Goal: Consume media (video, audio)

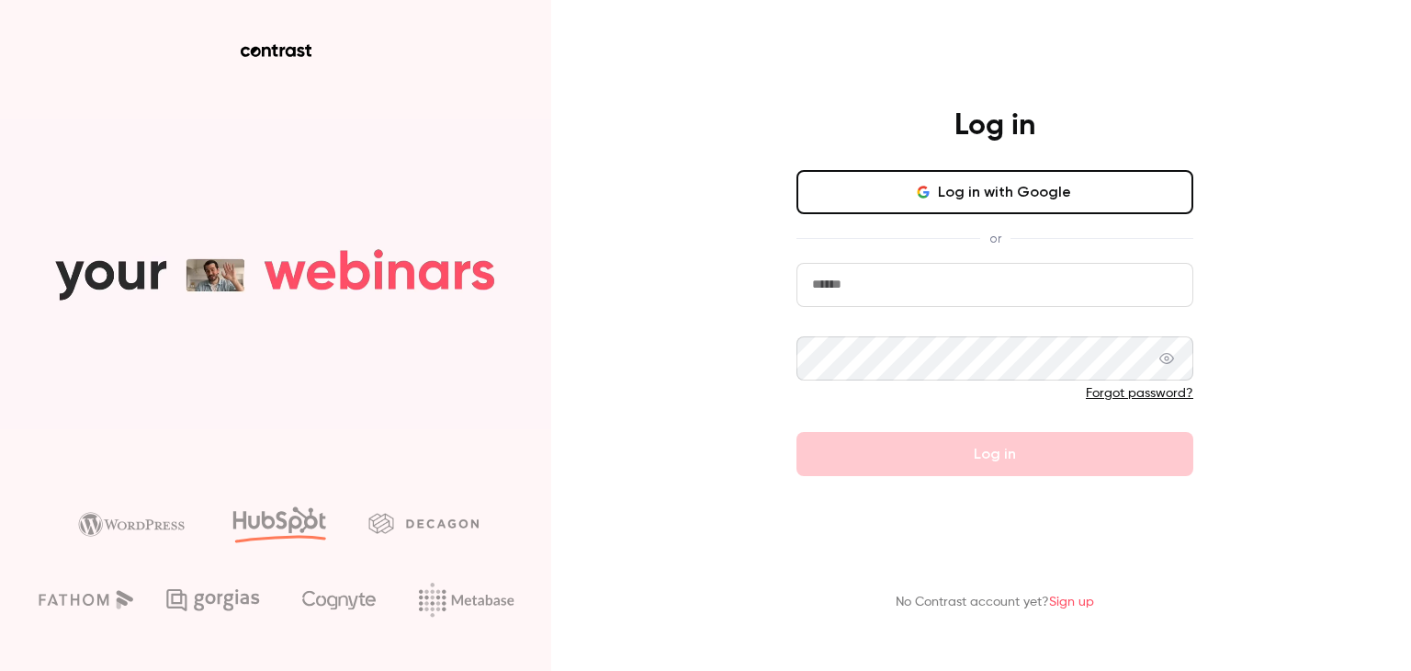
click at [895, 290] on input "email" at bounding box center [995, 285] width 397 height 44
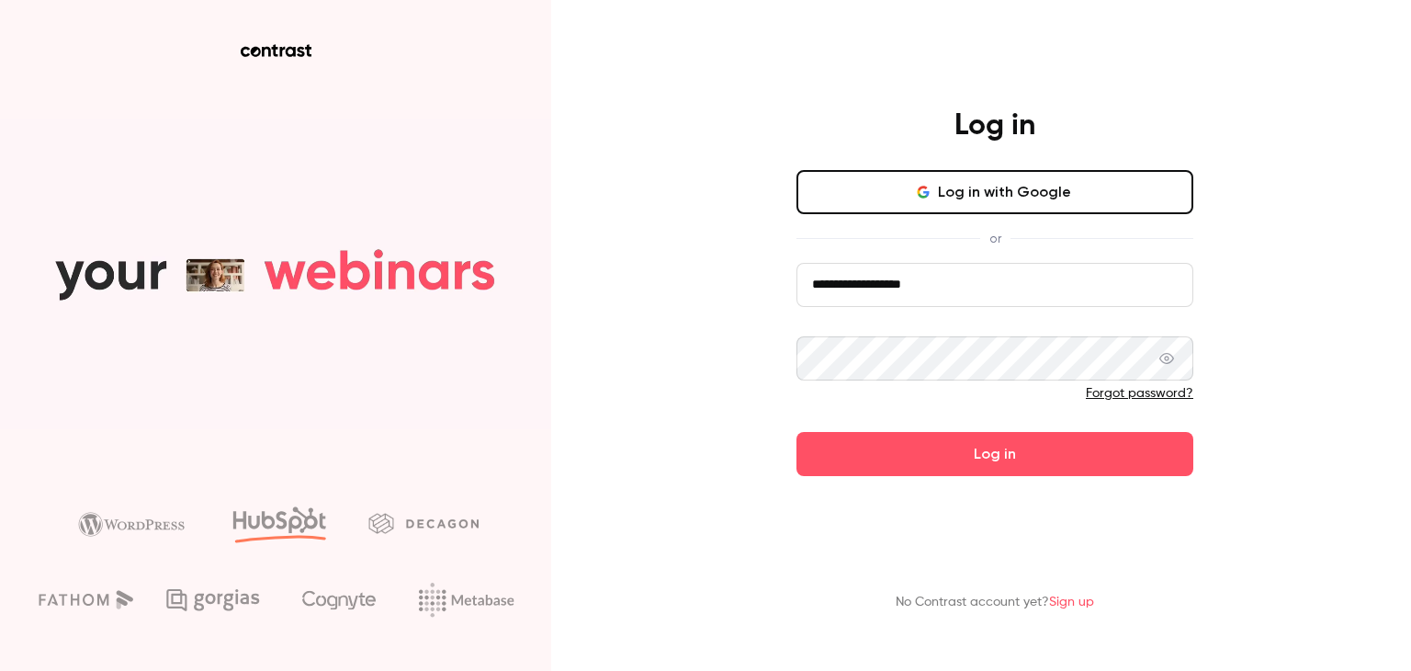
click at [797, 432] on button "Log in" at bounding box center [995, 454] width 397 height 44
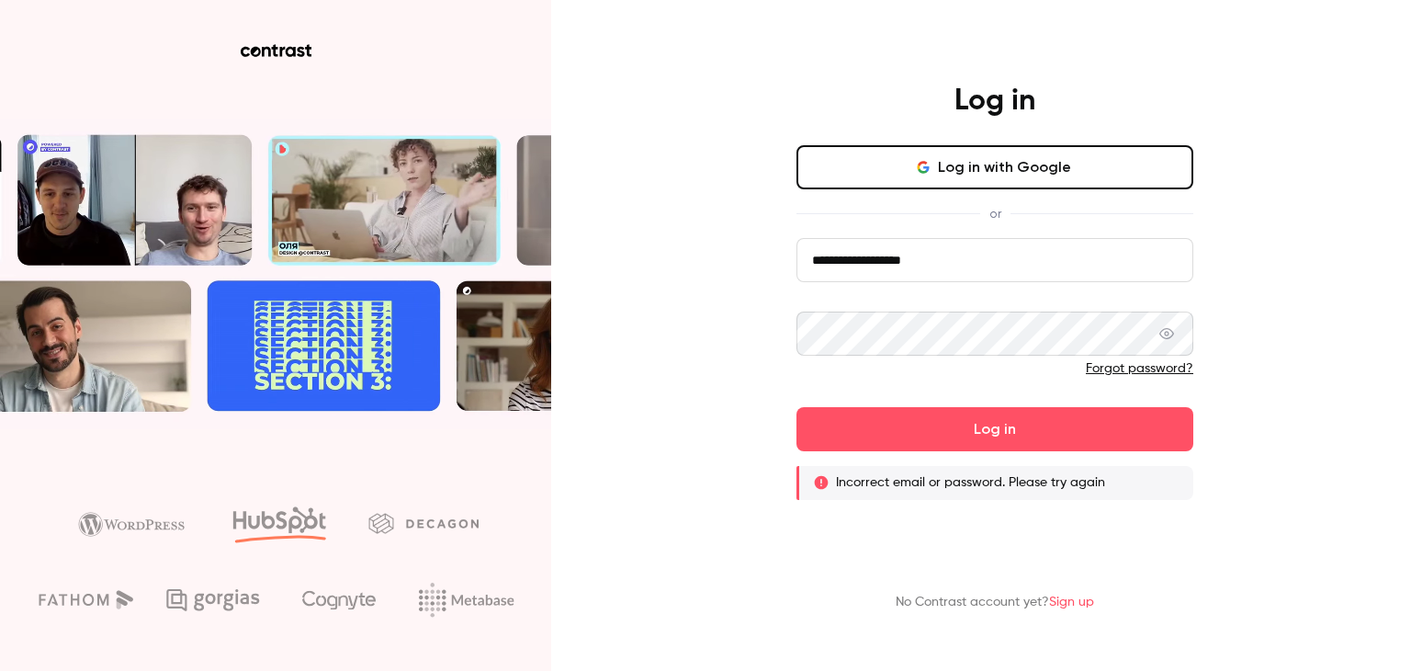
click at [863, 265] on input "**********" at bounding box center [995, 260] width 397 height 44
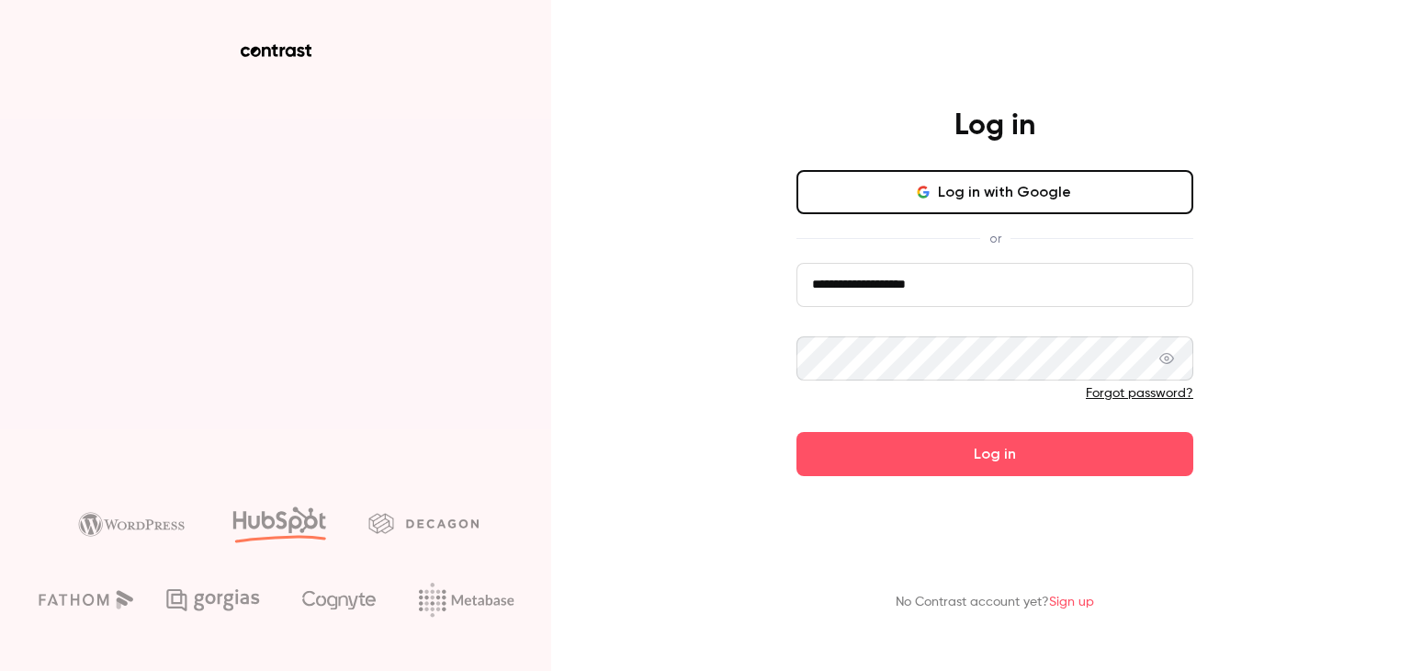
type input "**********"
click at [1173, 361] on icon at bounding box center [1166, 358] width 15 height 15
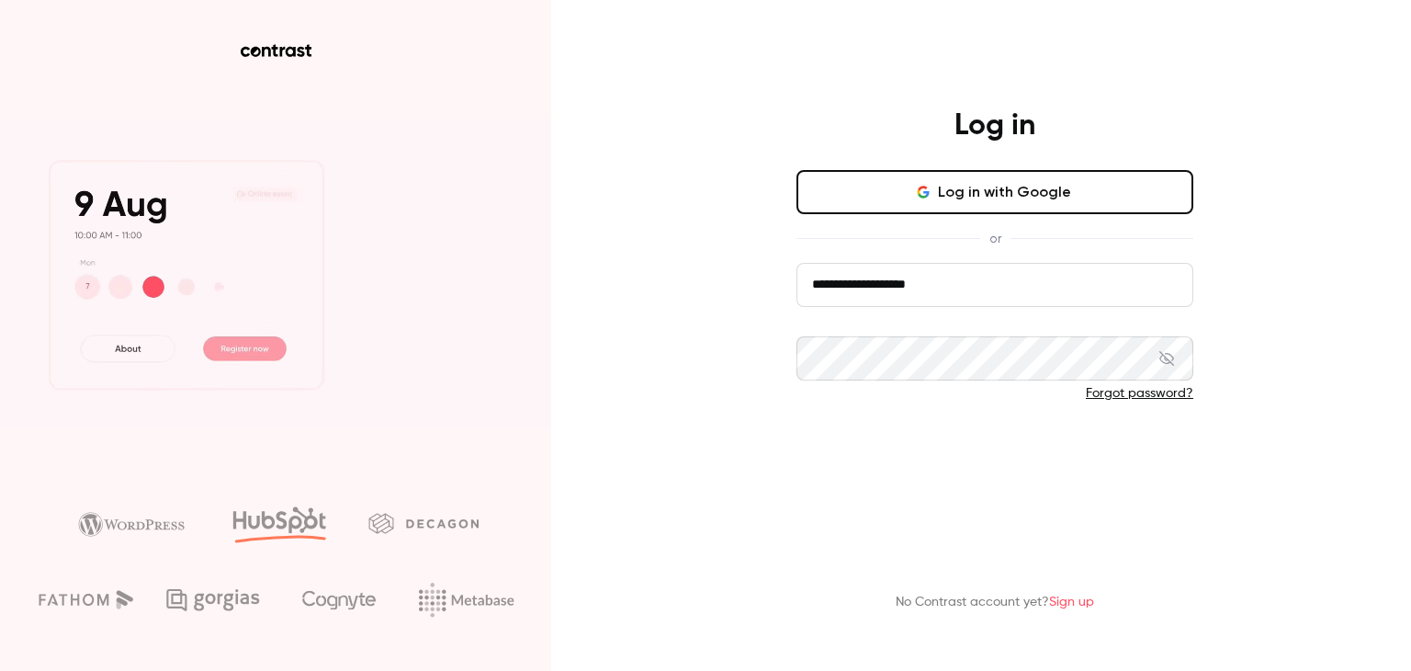
click at [1102, 453] on button "Log in" at bounding box center [995, 454] width 397 height 44
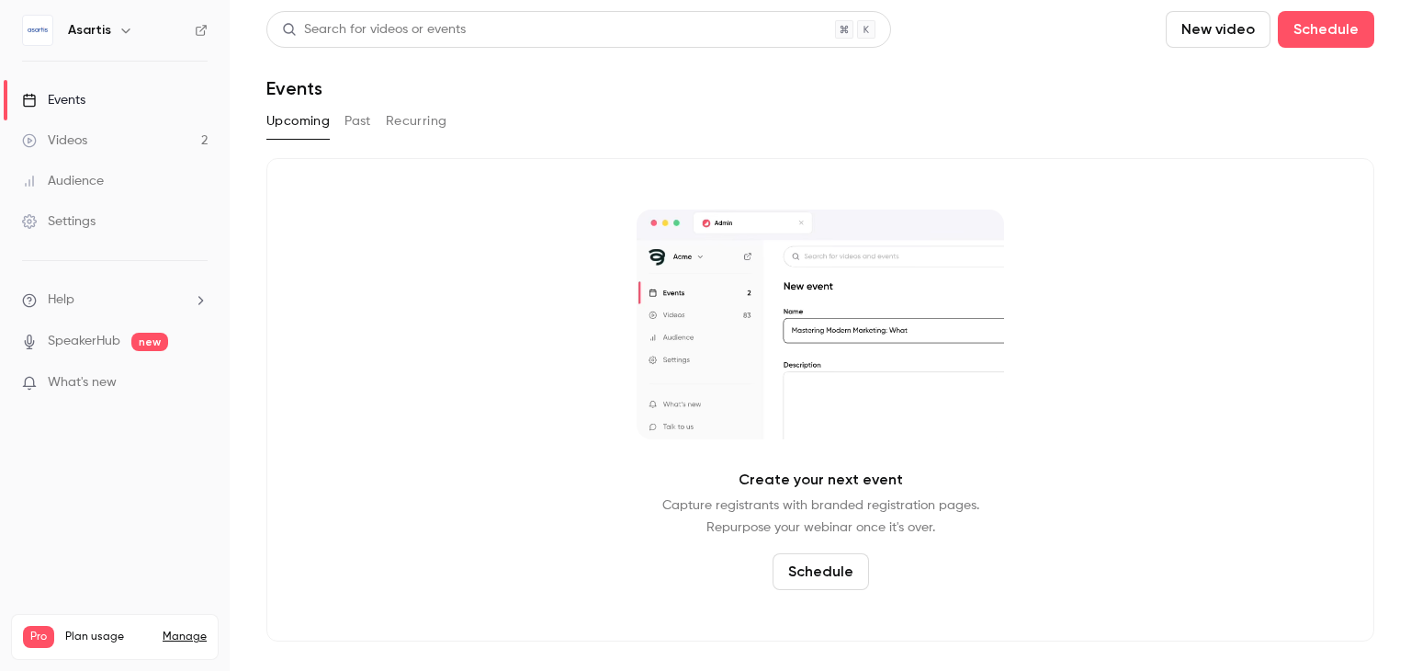
click at [58, 137] on div "Videos" at bounding box center [54, 140] width 65 height 18
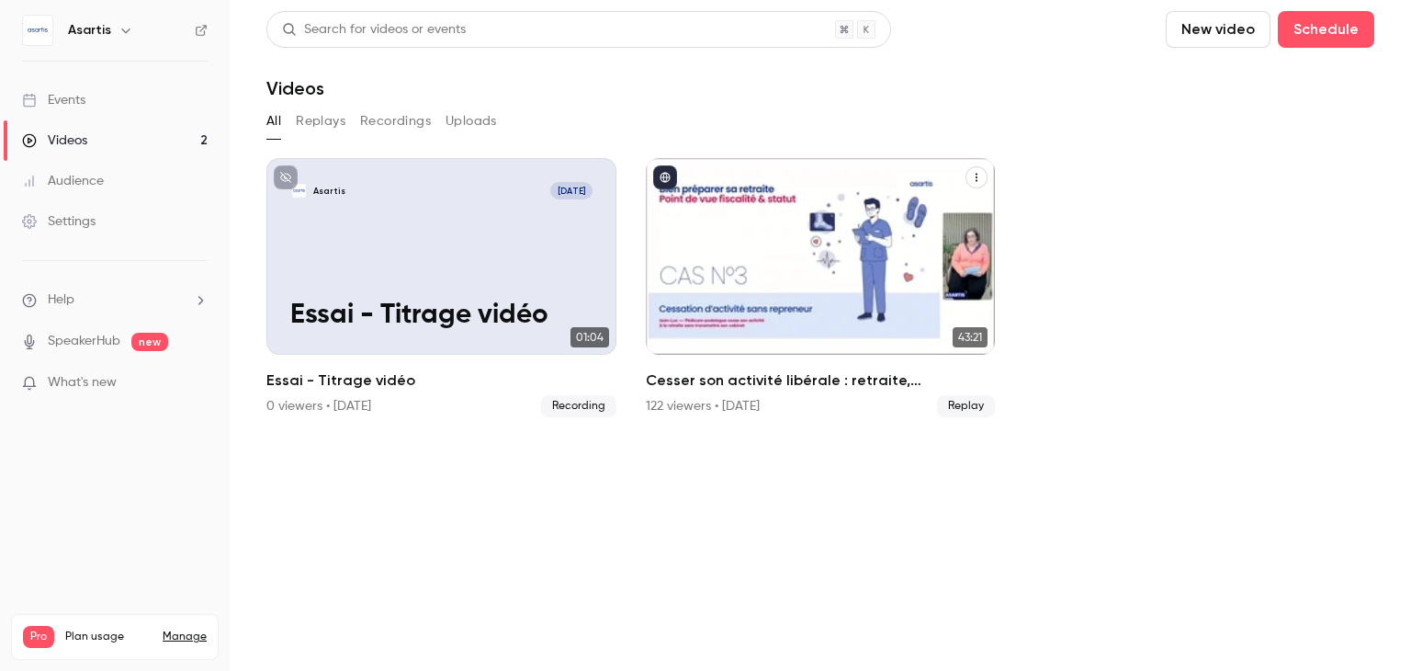
click at [798, 277] on div "Cesser son activité libérale : retraite, transmission et autres formalités... ç…" at bounding box center [821, 256] width 350 height 197
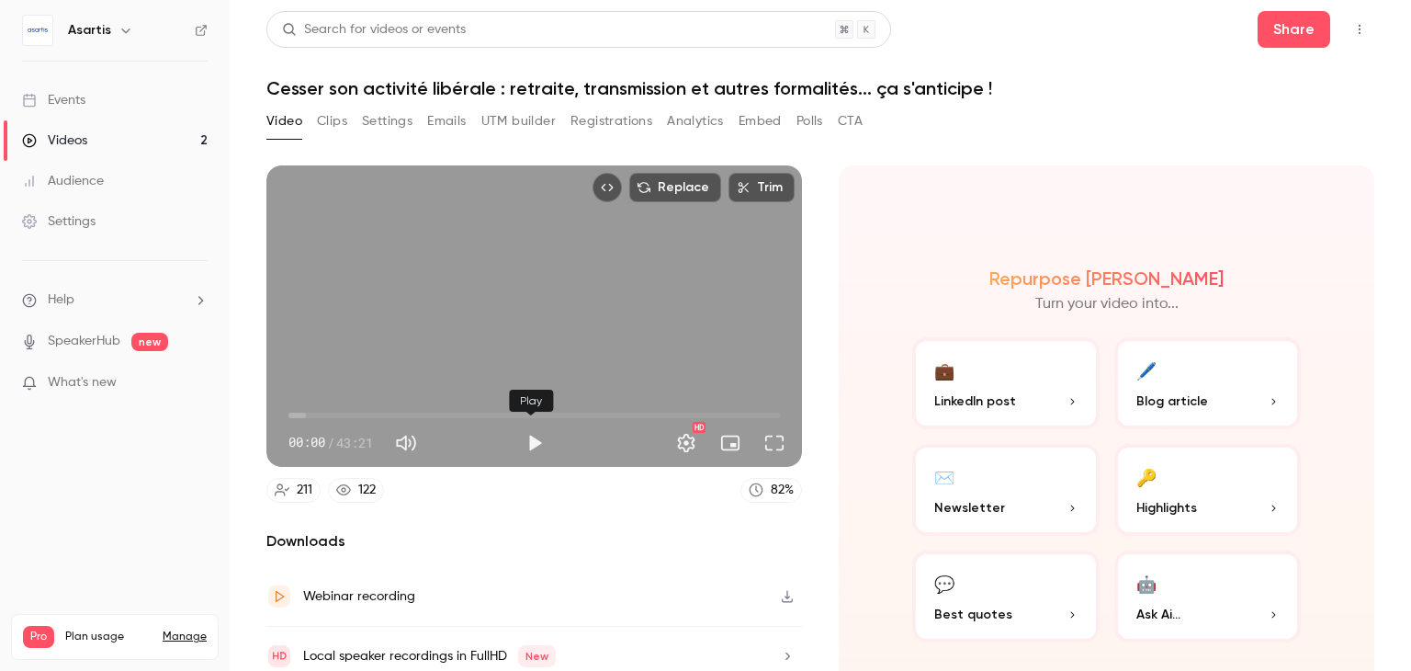
click at [528, 435] on button "Play" at bounding box center [534, 442] width 37 height 37
click at [316, 408] on span "02:28" at bounding box center [534, 415] width 492 height 29
click at [350, 409] on span "02:34" at bounding box center [534, 415] width 492 height 29
click at [315, 410] on span "05:43" at bounding box center [534, 415] width 492 height 29
click at [324, 410] on span "03:12" at bounding box center [534, 415] width 492 height 29
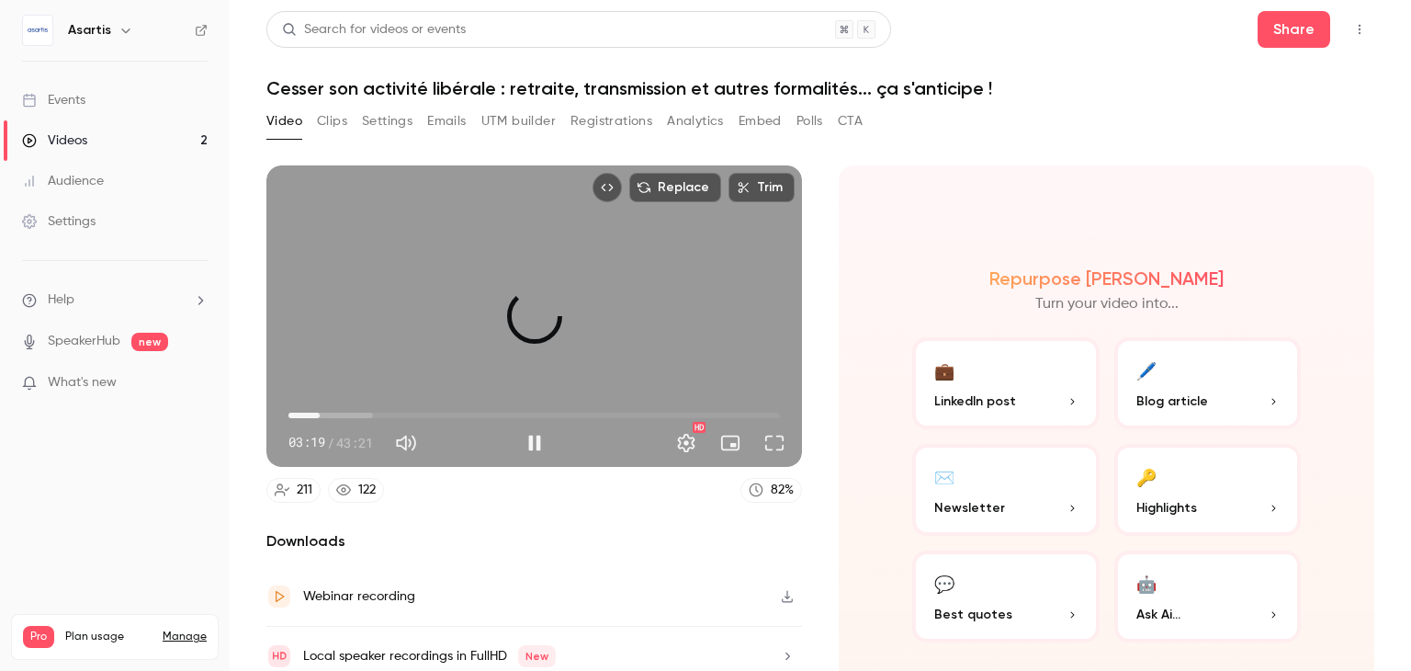
click at [320, 413] on span "02:47" at bounding box center [320, 416] width 6 height 6
click at [379, 407] on span "08:03" at bounding box center [534, 415] width 492 height 29
click at [410, 406] on span "10:51" at bounding box center [534, 415] width 492 height 29
click at [432, 406] on span "12:49" at bounding box center [534, 415] width 492 height 29
click at [423, 413] on span "12:00" at bounding box center [425, 416] width 6 height 6
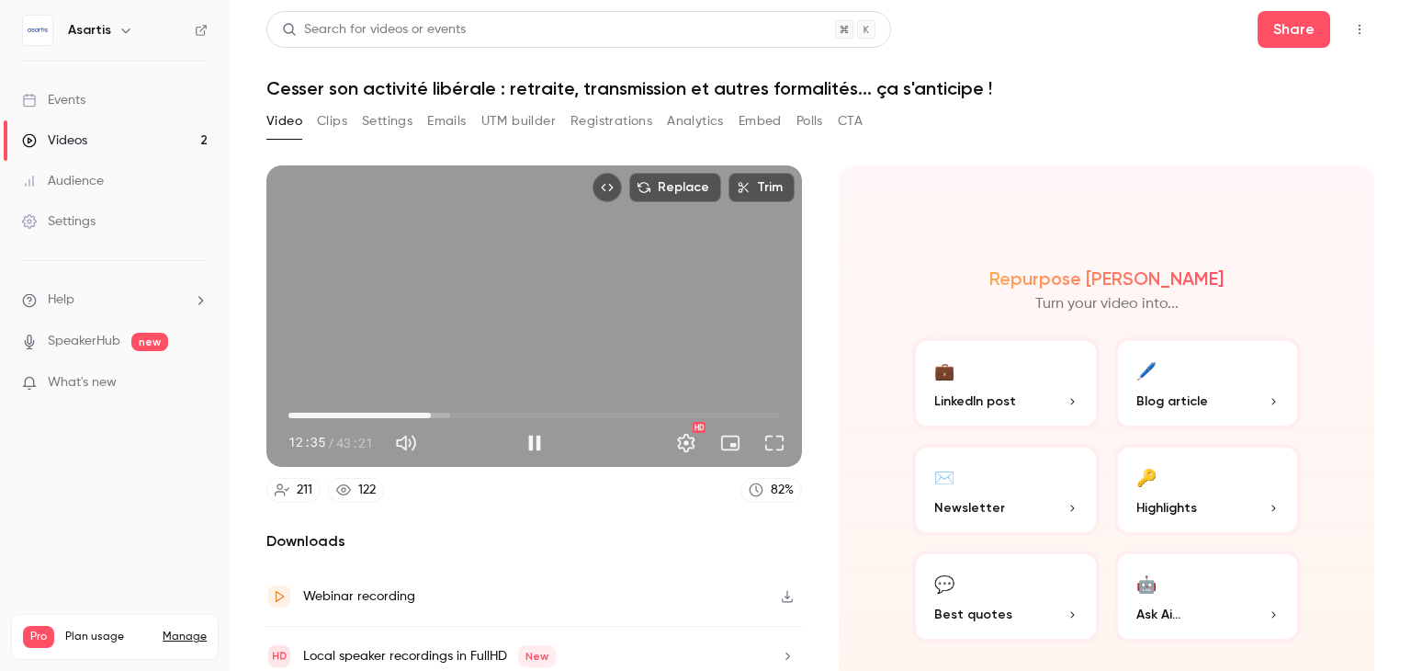
click at [599, 410] on span "12:35" at bounding box center [534, 415] width 492 height 29
click at [617, 410] on span "27:47" at bounding box center [534, 415] width 492 height 29
click at [658, 414] on span "33:02" at bounding box center [534, 415] width 492 height 29
click at [530, 431] on button "Pause" at bounding box center [534, 442] width 37 height 37
type input "****"
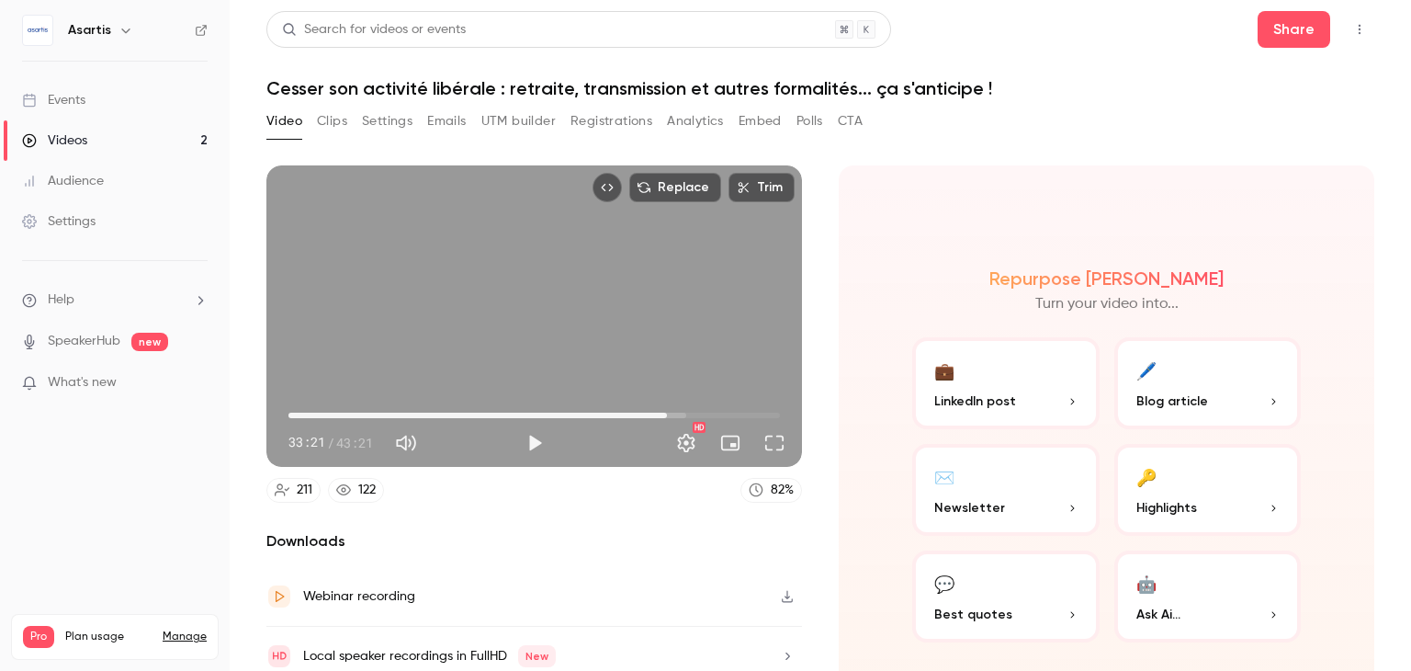
click at [173, 519] on nav "Asartis Events Videos 2 Audience Settings Help SpeakerHub new What's new Pro Pl…" at bounding box center [115, 335] width 230 height 671
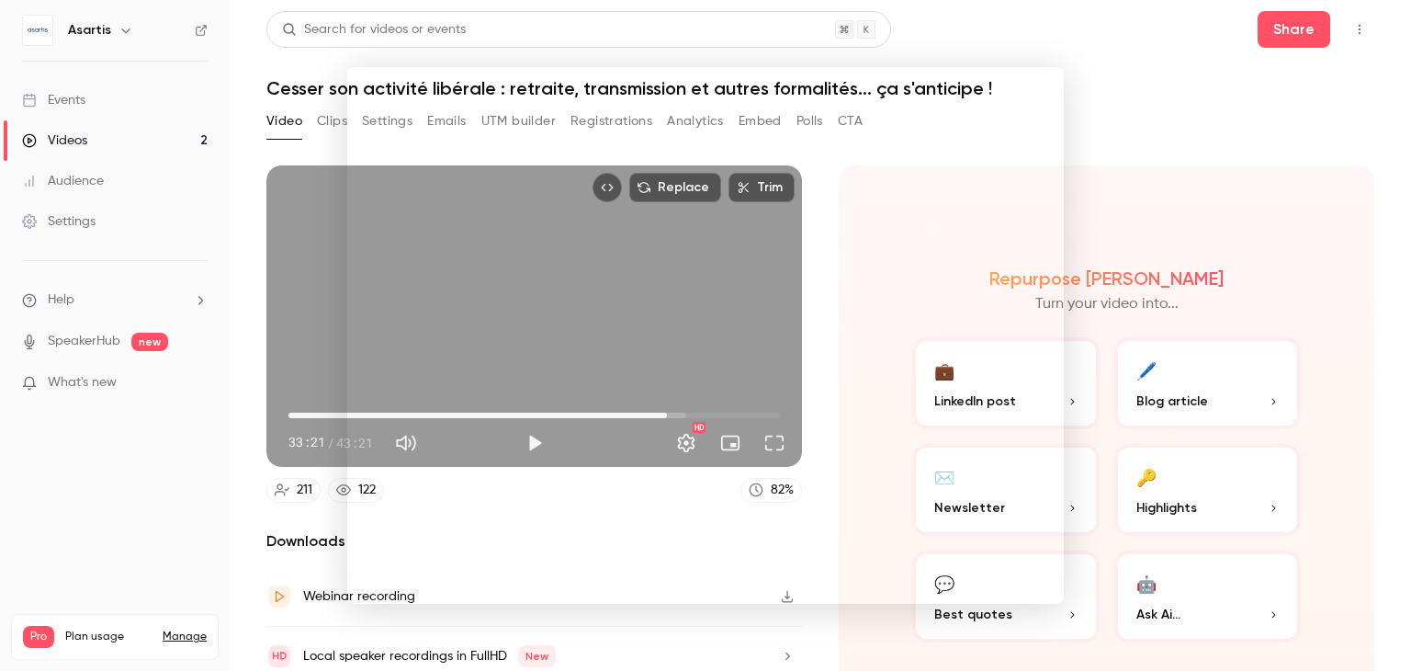
click at [1144, 114] on div at bounding box center [705, 335] width 1411 height 671
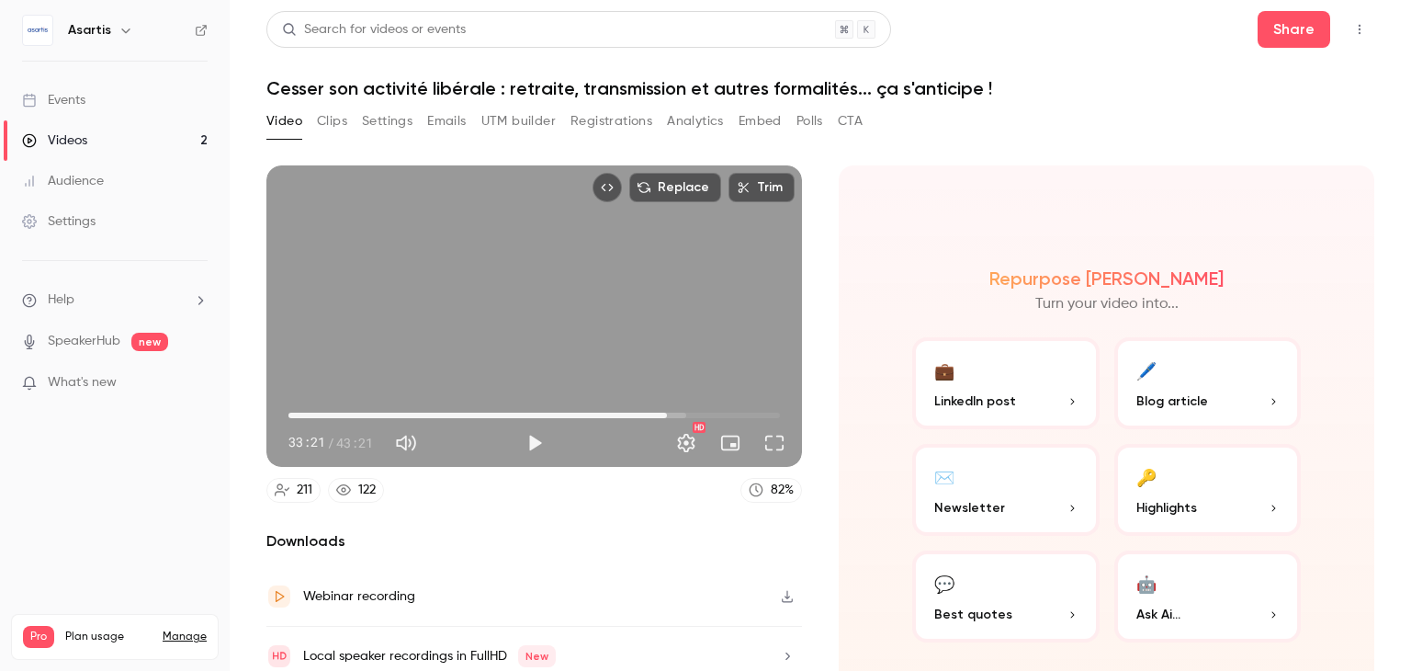
click at [669, 119] on button "Analytics" at bounding box center [695, 121] width 57 height 29
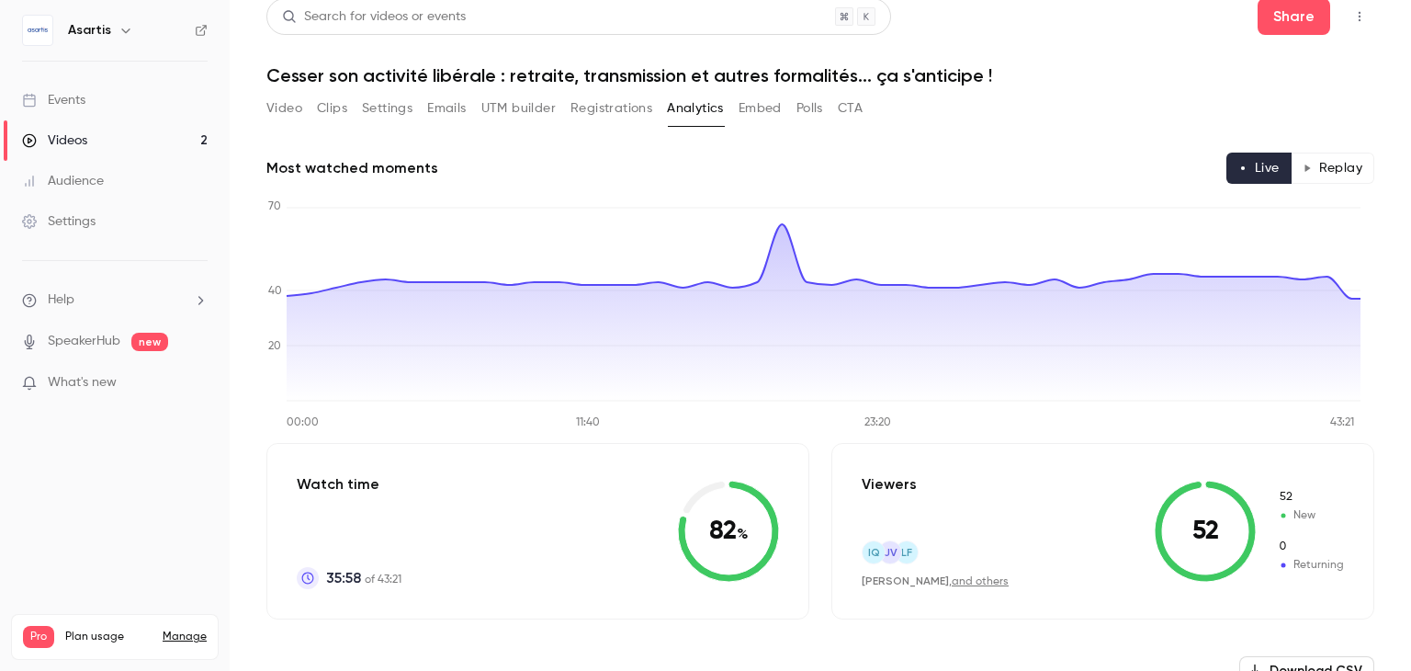
scroll to position [9, 0]
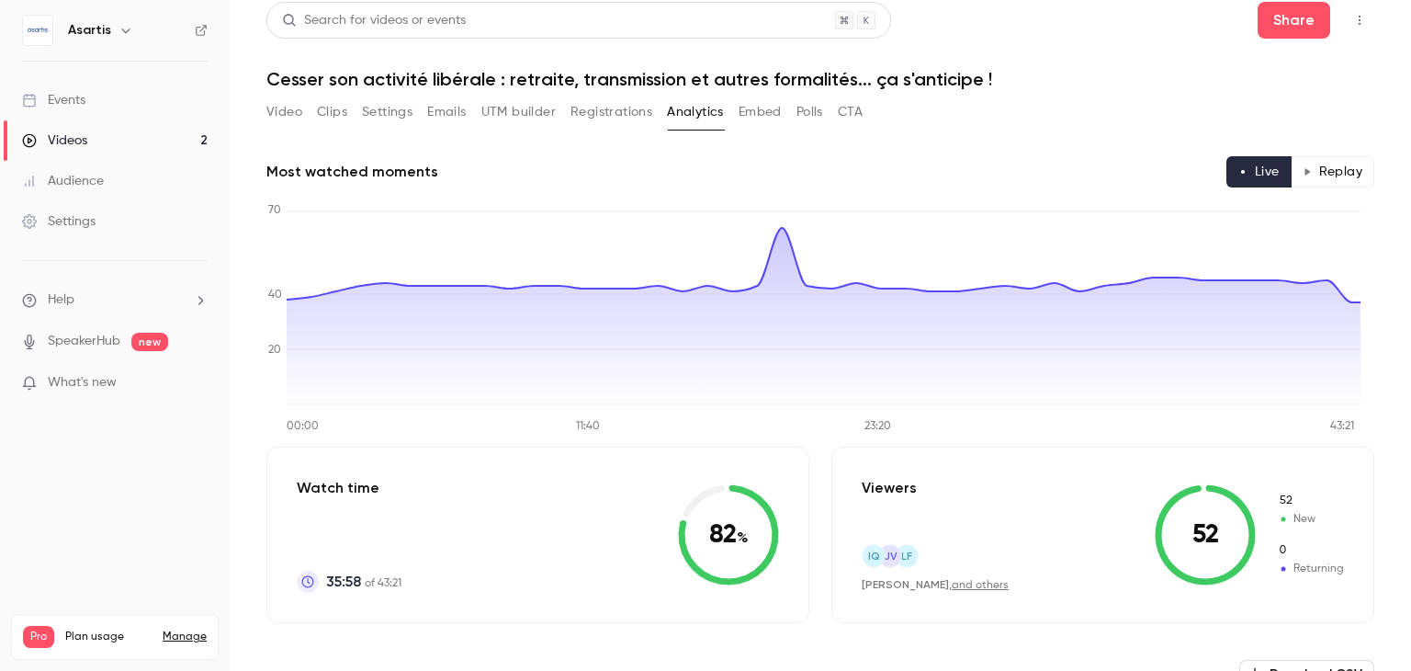
click at [1317, 165] on button "Replay" at bounding box center [1333, 171] width 84 height 31
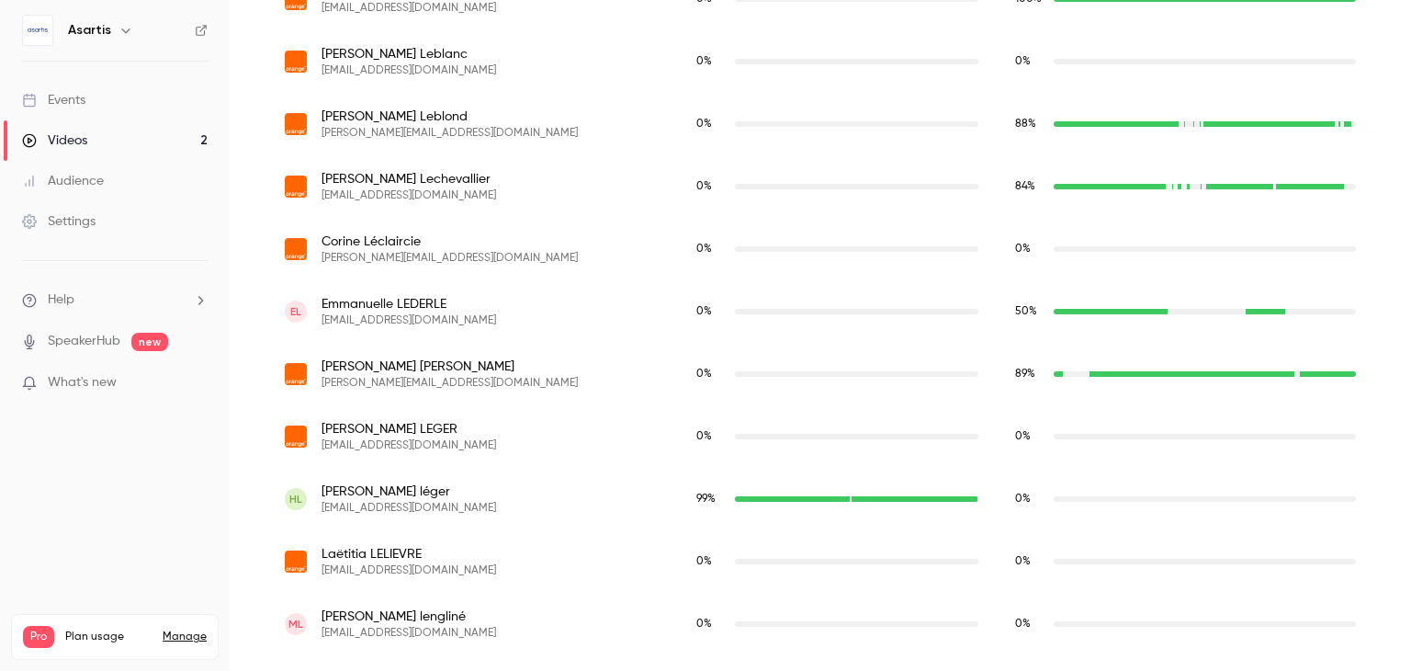
scroll to position [0, 0]
